Goal: Task Accomplishment & Management: Use online tool/utility

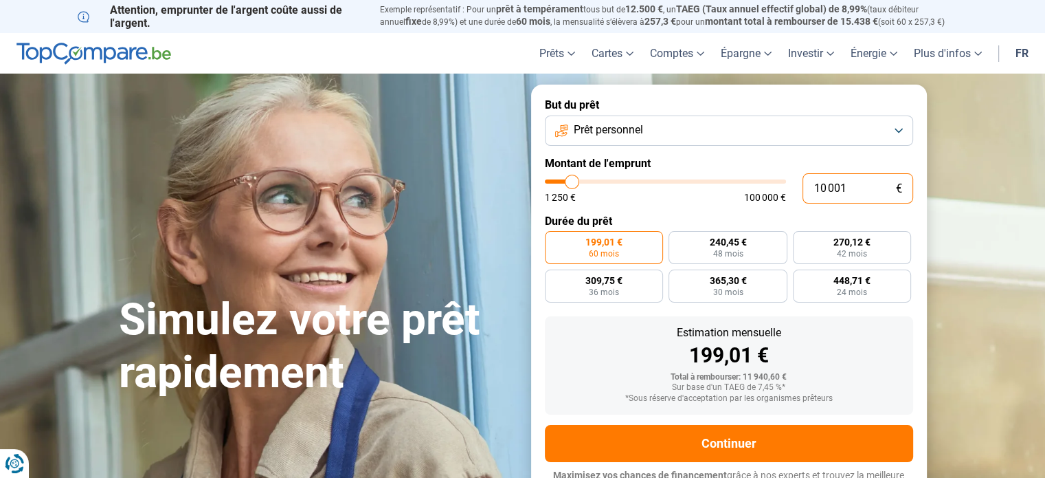
click at [860, 178] on input "10 001" at bounding box center [858, 188] width 111 height 30
type input "1 000"
type input "1250"
type input "100"
type input "1250"
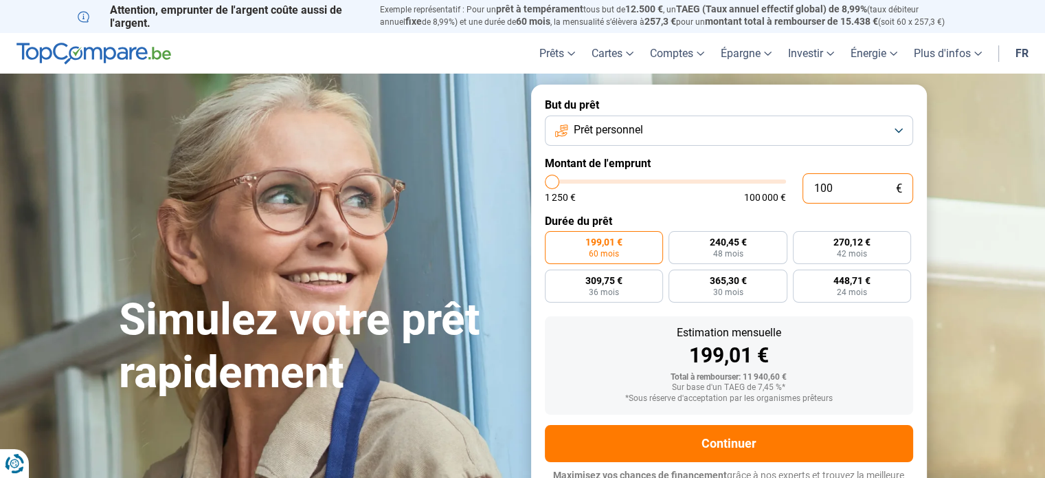
type input "10"
type input "1250"
type input "1"
type input "1250"
type input "17"
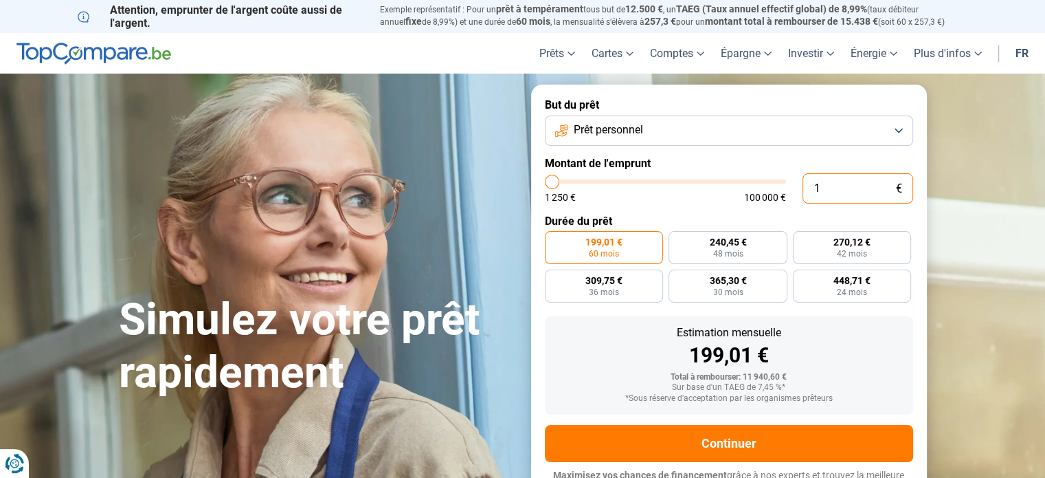
type input "1250"
type input "170"
type input "1250"
type input "1 700"
type input "1750"
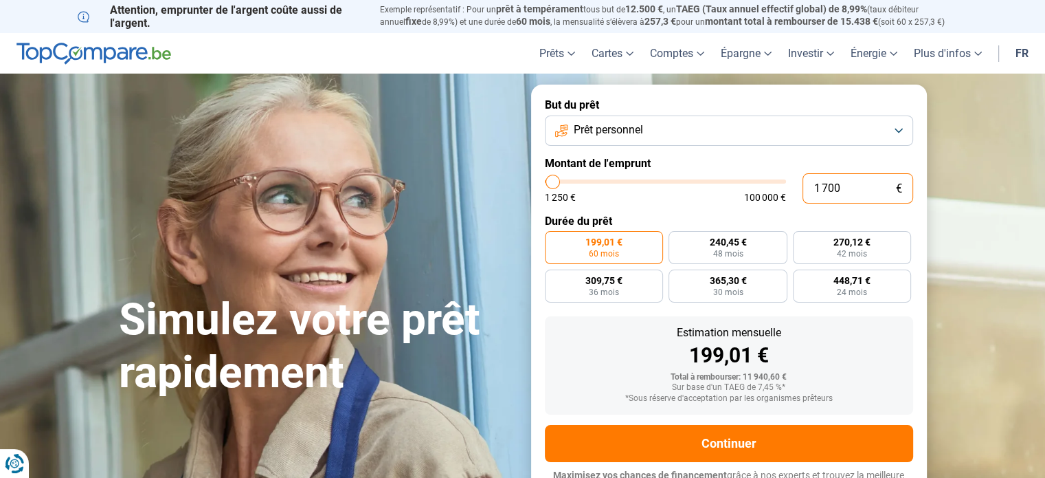
type input "17 000"
type input "17000"
radio input "false"
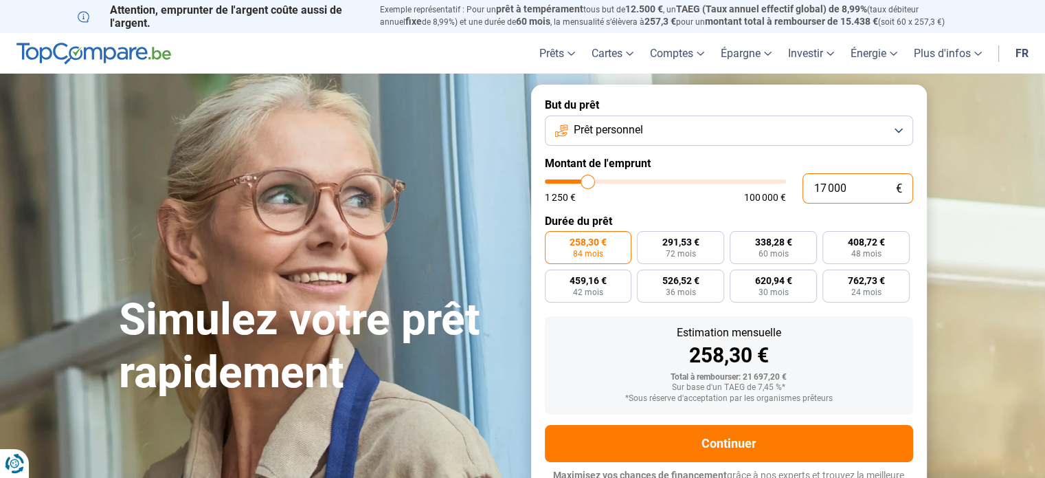
scroll to position [19, 0]
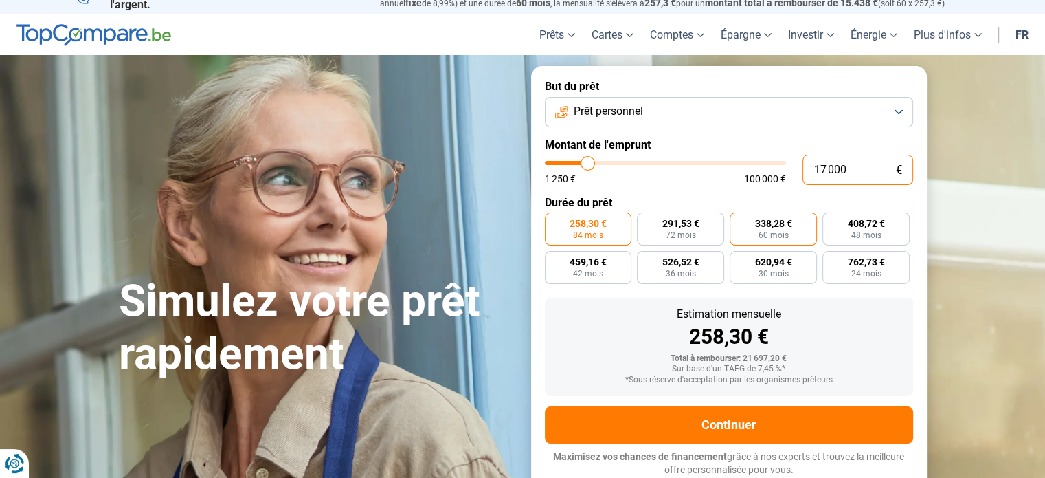
type input "17 000"
click at [774, 228] on span "338,28 €" at bounding box center [773, 223] width 37 height 10
click at [739, 221] on input "338,28 € 60 mois" at bounding box center [734, 216] width 9 height 9
radio input "true"
click at [581, 236] on span "84 mois" at bounding box center [588, 235] width 30 height 8
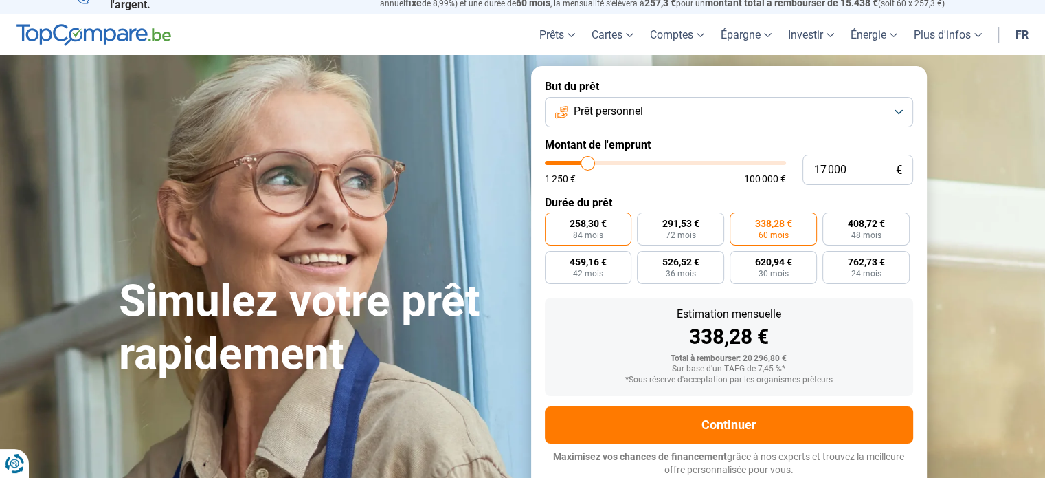
click at [554, 221] on input "258,30 € 84 mois" at bounding box center [549, 216] width 9 height 9
radio input "true"
click at [846, 167] on input "17 000" at bounding box center [858, 170] width 111 height 30
type input "1 700"
type input "1750"
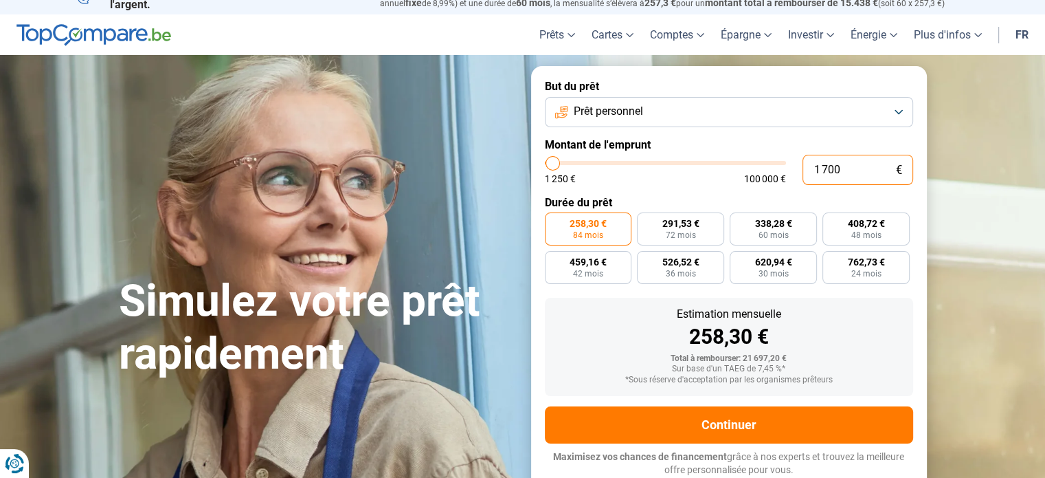
type input "170"
type input "1250"
type input "17"
type input "1250"
type input "1"
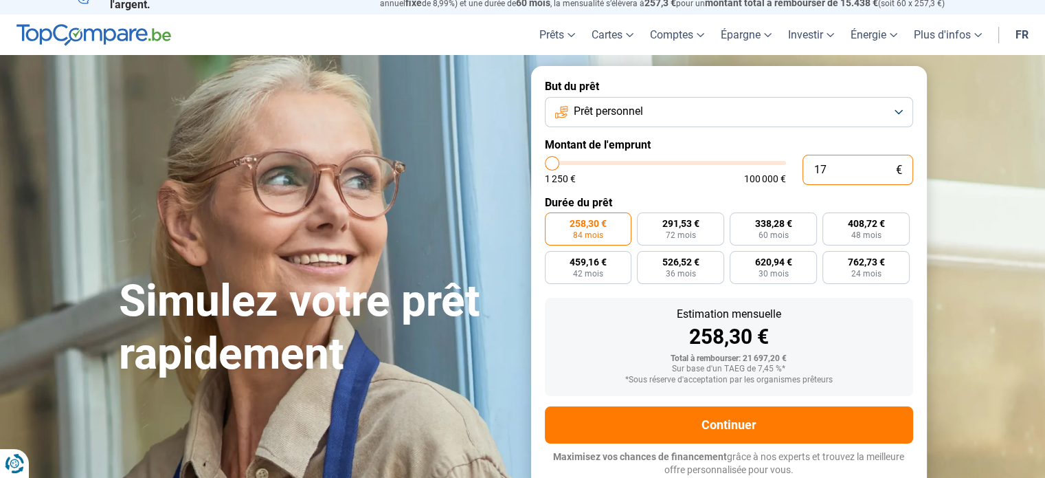
type input "1250"
type input "15"
type input "1250"
type input "150"
type input "1250"
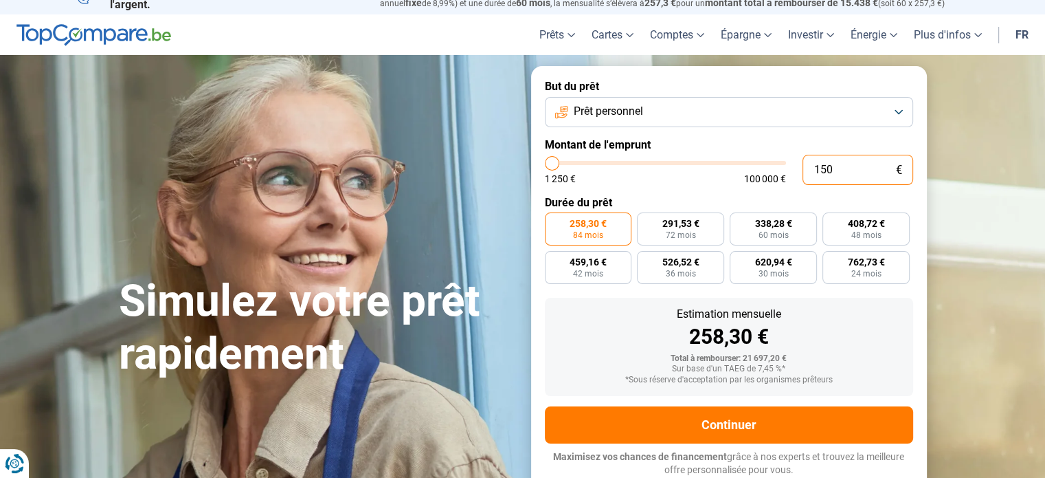
type input "1 500"
type input "1500"
type input "15 000"
type input "15000"
radio input "true"
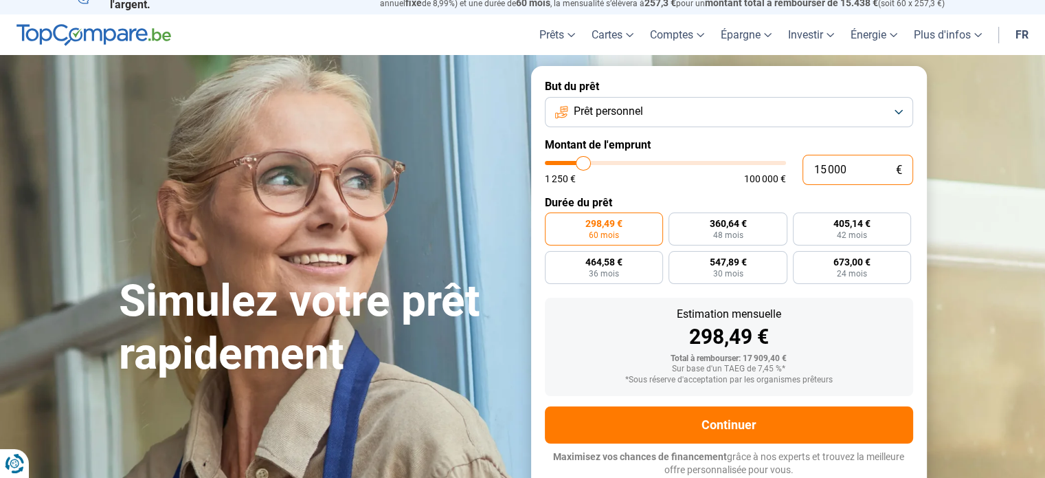
type input "15 000"
